Goal: Find specific page/section

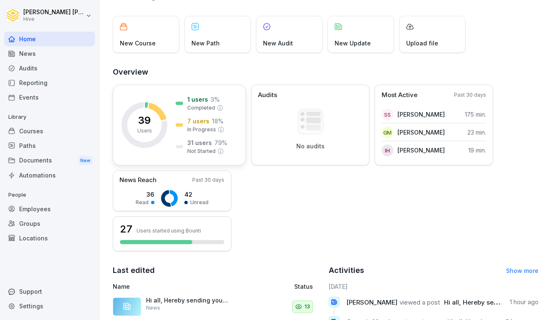
scroll to position [46, 0]
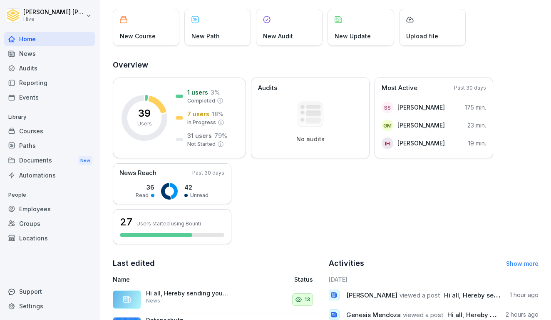
click at [49, 133] on div "Courses" at bounding box center [49, 131] width 91 height 15
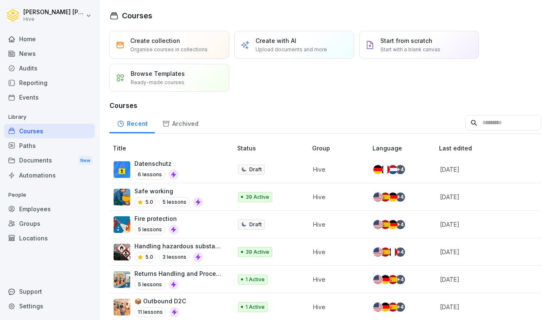
click at [57, 144] on div "Paths" at bounding box center [49, 145] width 91 height 15
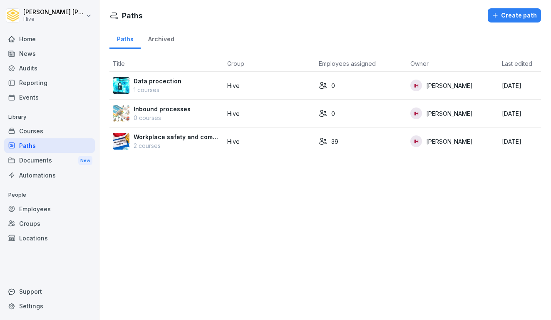
click at [171, 139] on p "Workplace safety and compliance" at bounding box center [177, 136] width 87 height 9
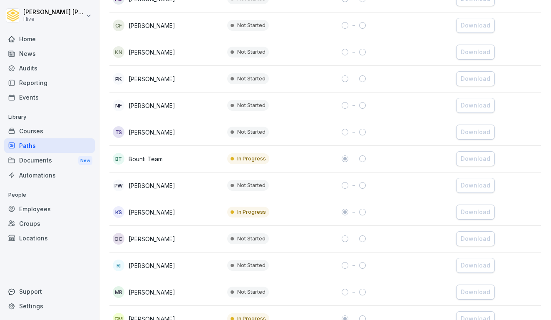
scroll to position [748, 0]
